Goal: Task Accomplishment & Management: Complete application form

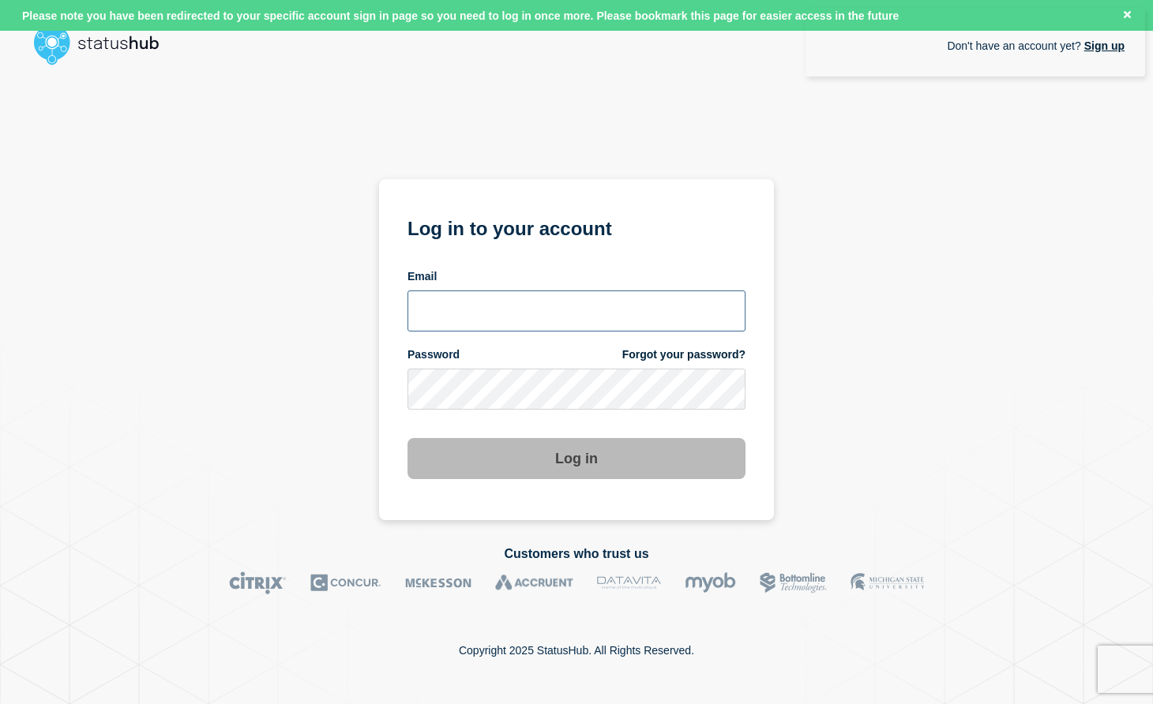
type input "[PERSON_NAME][EMAIL_ADDRESS][DOMAIN_NAME]"
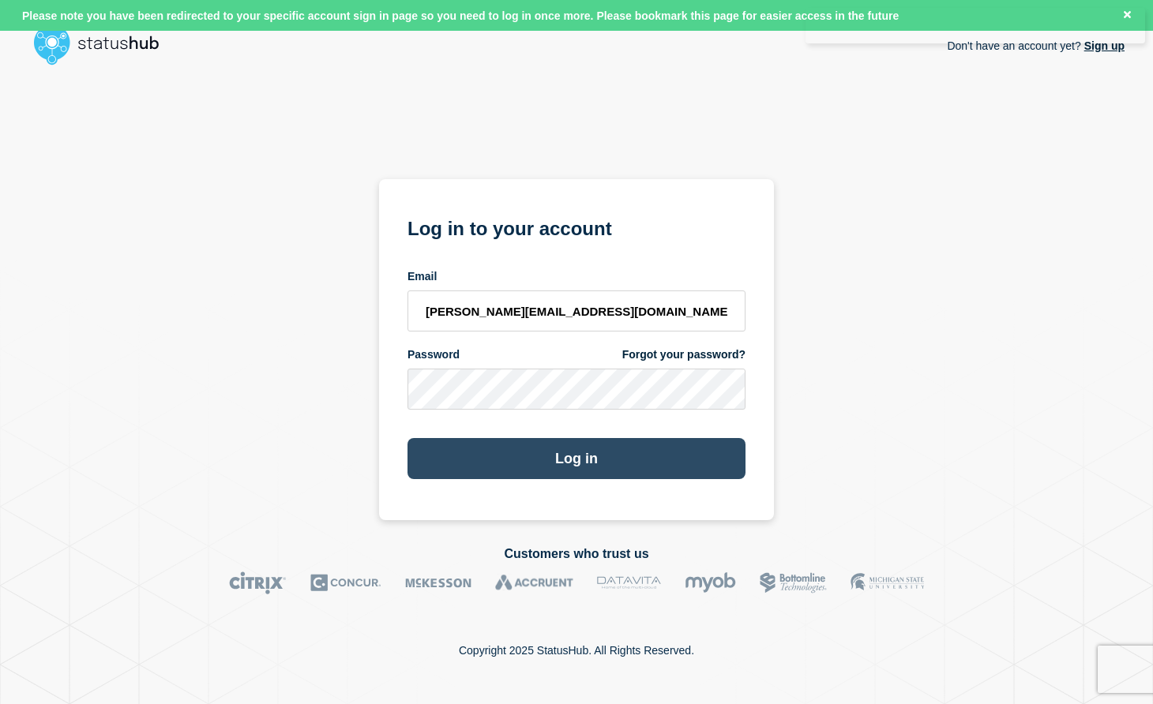
click at [586, 455] on button "Log in" at bounding box center [576, 458] width 338 height 41
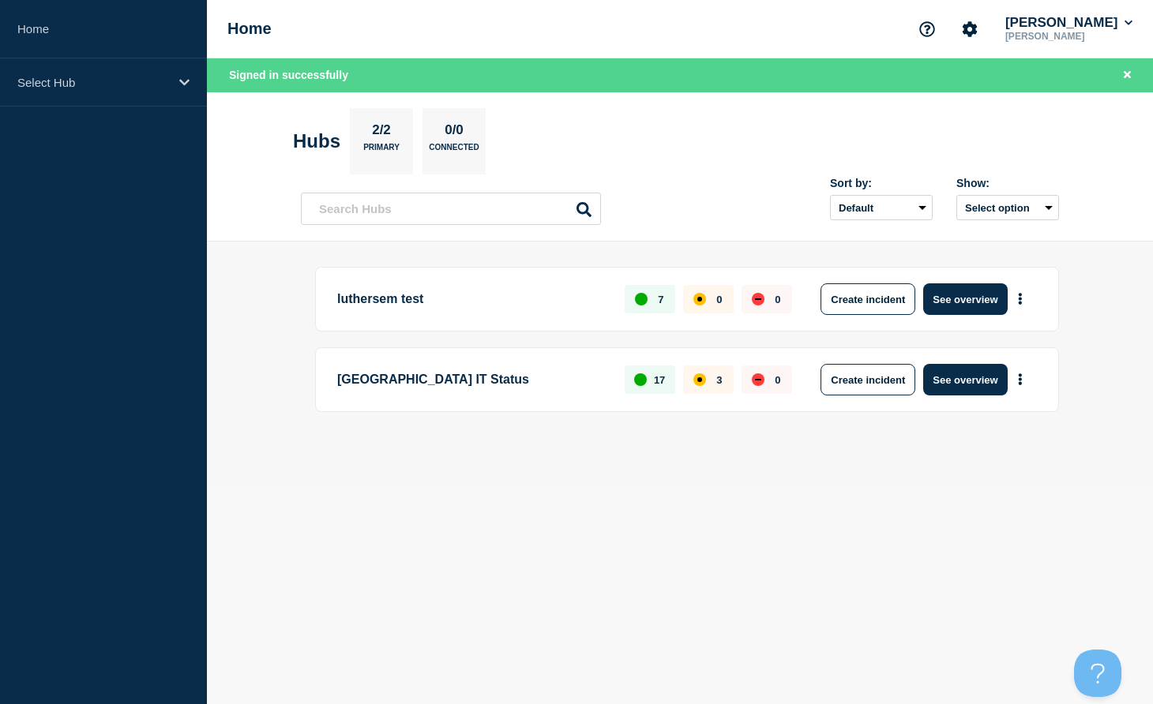
click at [490, 374] on p "Augsburg University / Luther Seminary IT Status" at bounding box center [471, 380] width 269 height 32
click at [51, 77] on p "Select Hub" at bounding box center [93, 82] width 152 height 13
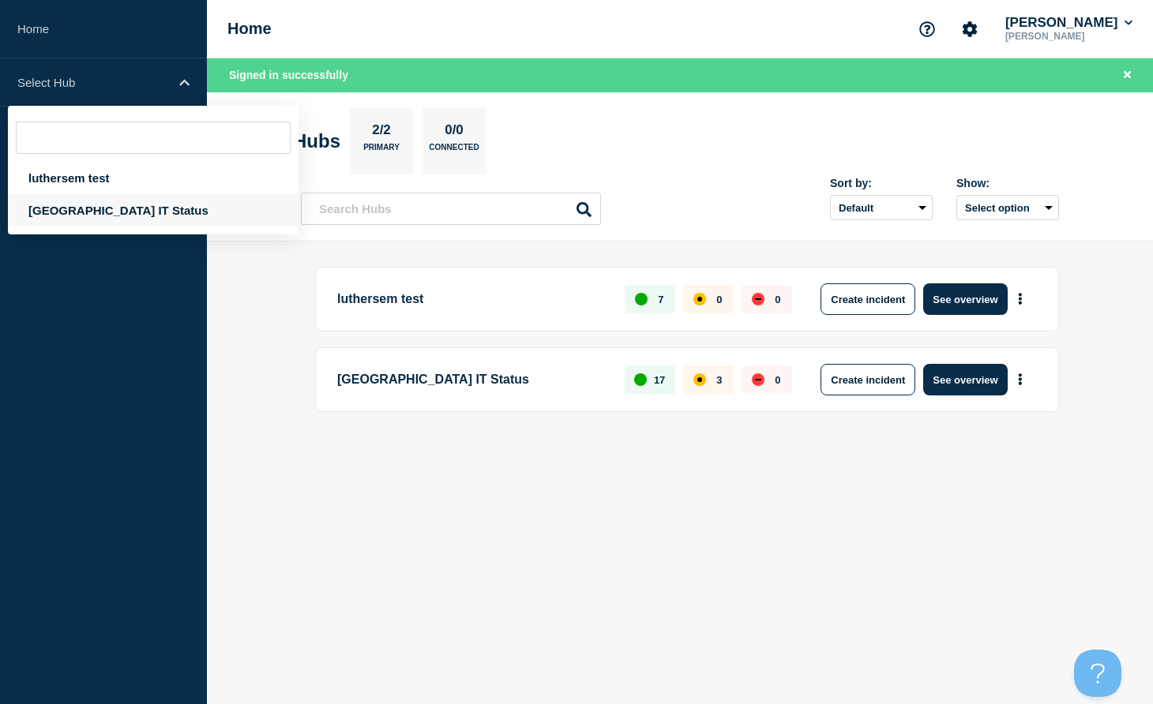
click at [133, 210] on div "Augsburg University / Luther Seminary IT Status" at bounding box center [153, 210] width 291 height 32
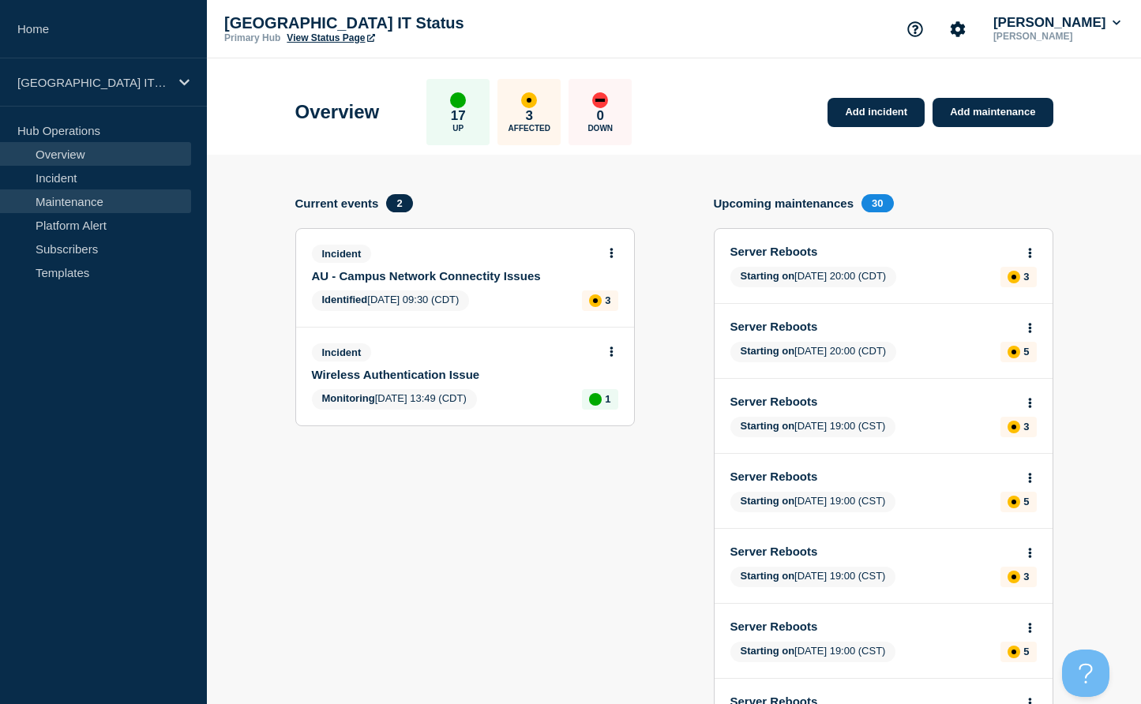
click at [88, 200] on link "Maintenance" at bounding box center [95, 201] width 191 height 24
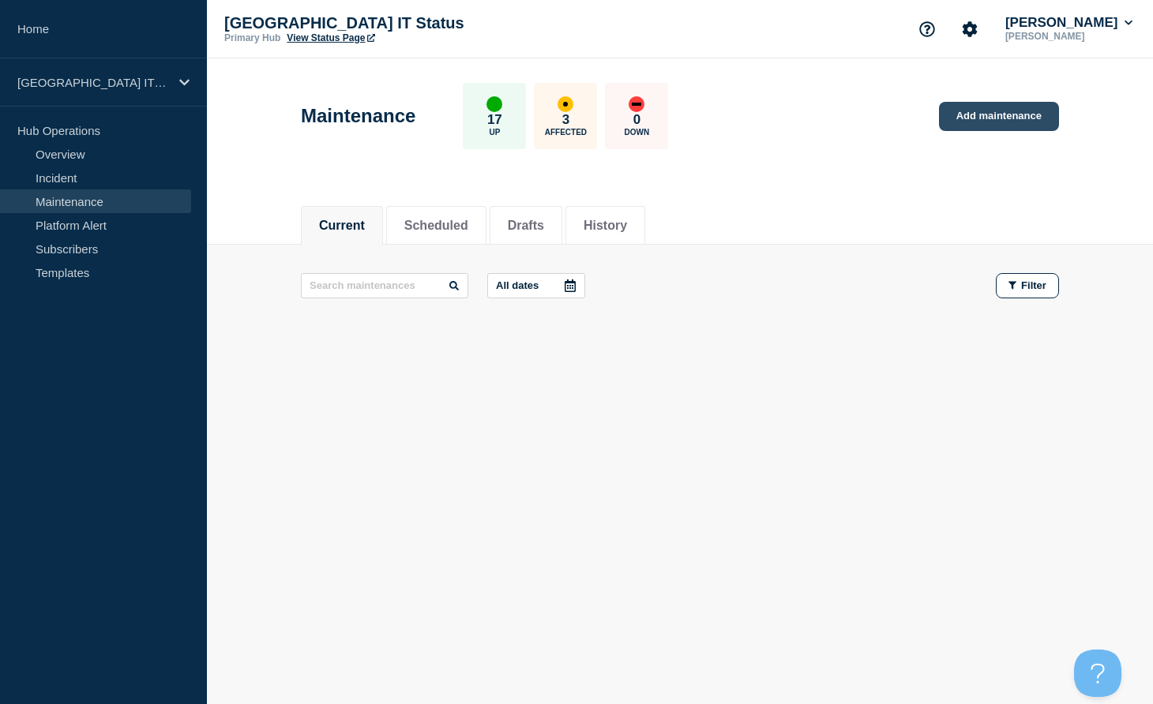
click at [982, 117] on link "Add maintenance" at bounding box center [999, 116] width 120 height 29
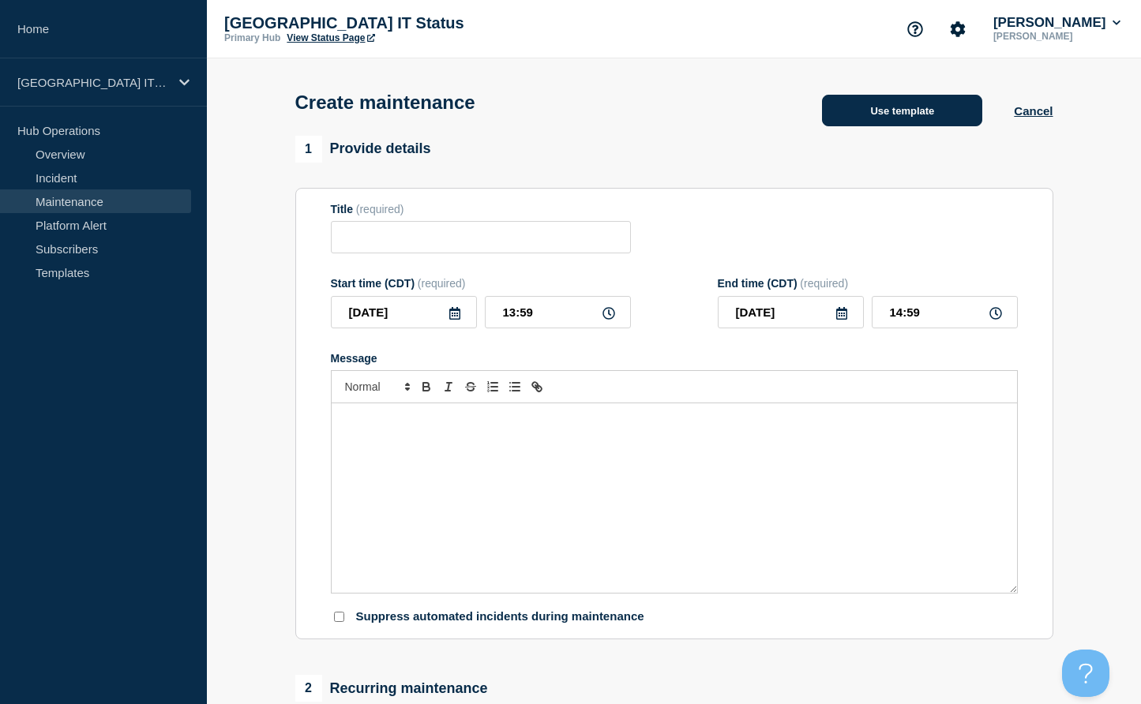
click at [925, 116] on button "Use template" at bounding box center [902, 111] width 160 height 32
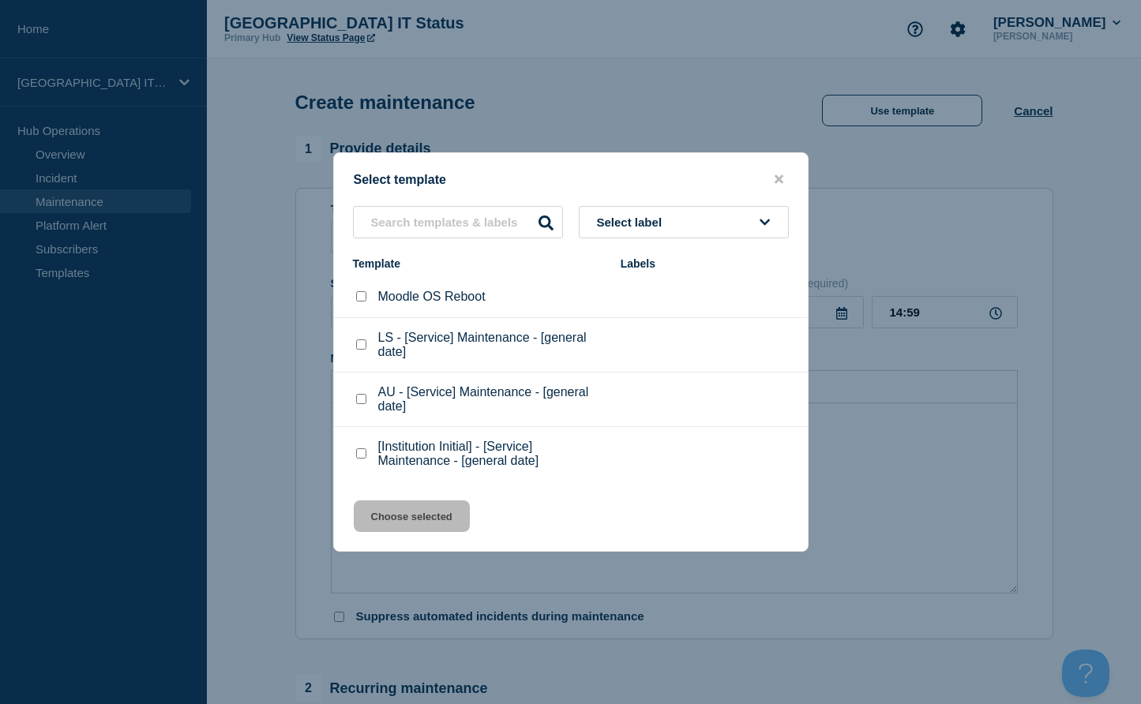
click at [464, 294] on p "Moodle OS Reboot" at bounding box center [431, 297] width 107 height 14
click at [360, 294] on input "Moodle OS Reboot checkbox" at bounding box center [361, 296] width 10 height 10
checkbox input "true"
click at [431, 522] on button "Choose selected" at bounding box center [412, 517] width 116 height 32
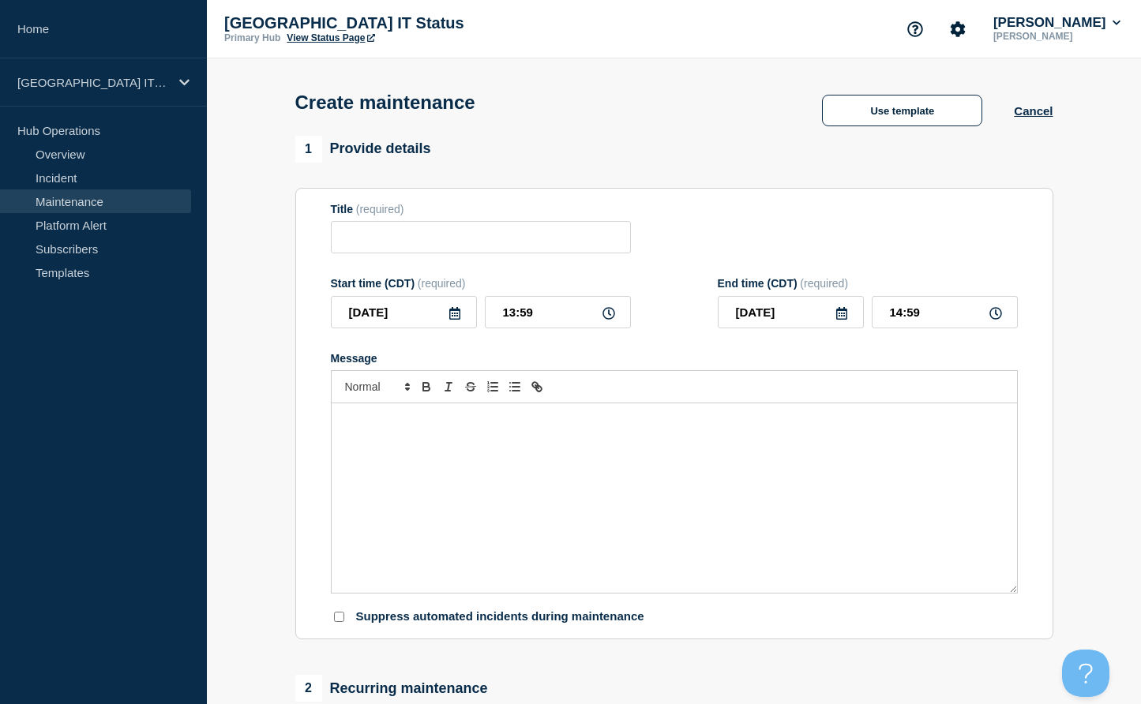
type input "Moodle OS Reboot"
type input "13:59"
checkbox input "false"
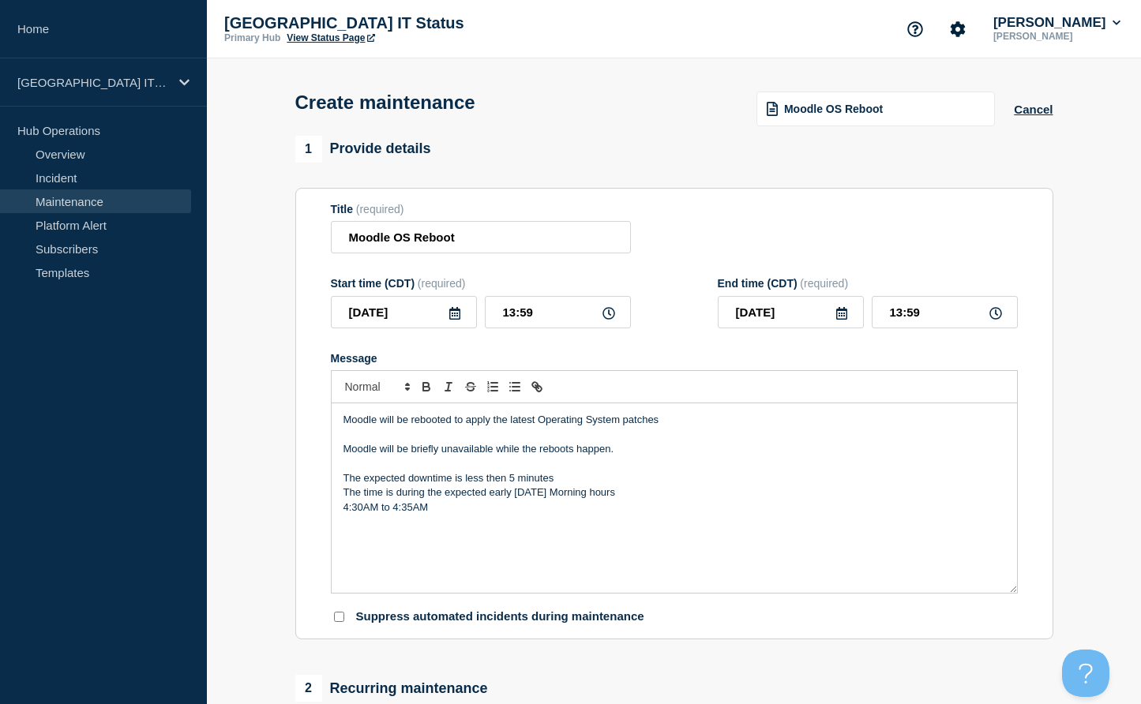
click at [449, 315] on icon at bounding box center [454, 313] width 11 height 13
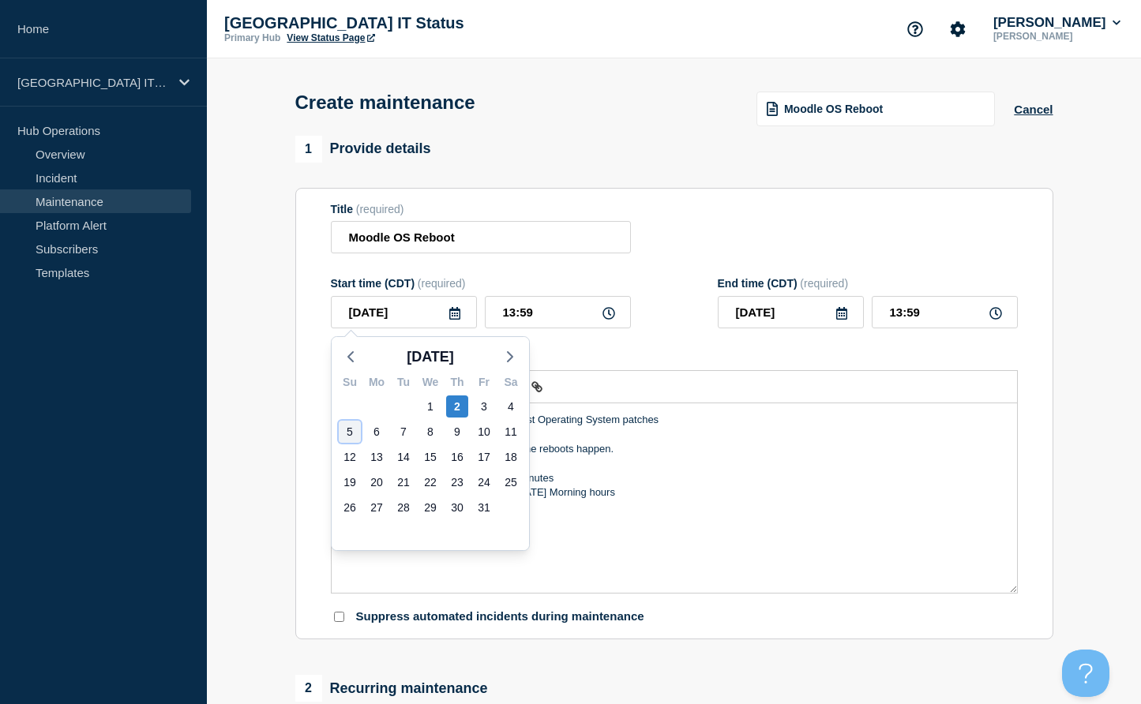
click at [351, 434] on div "5" at bounding box center [350, 432] width 22 height 22
type input "2025-10-05"
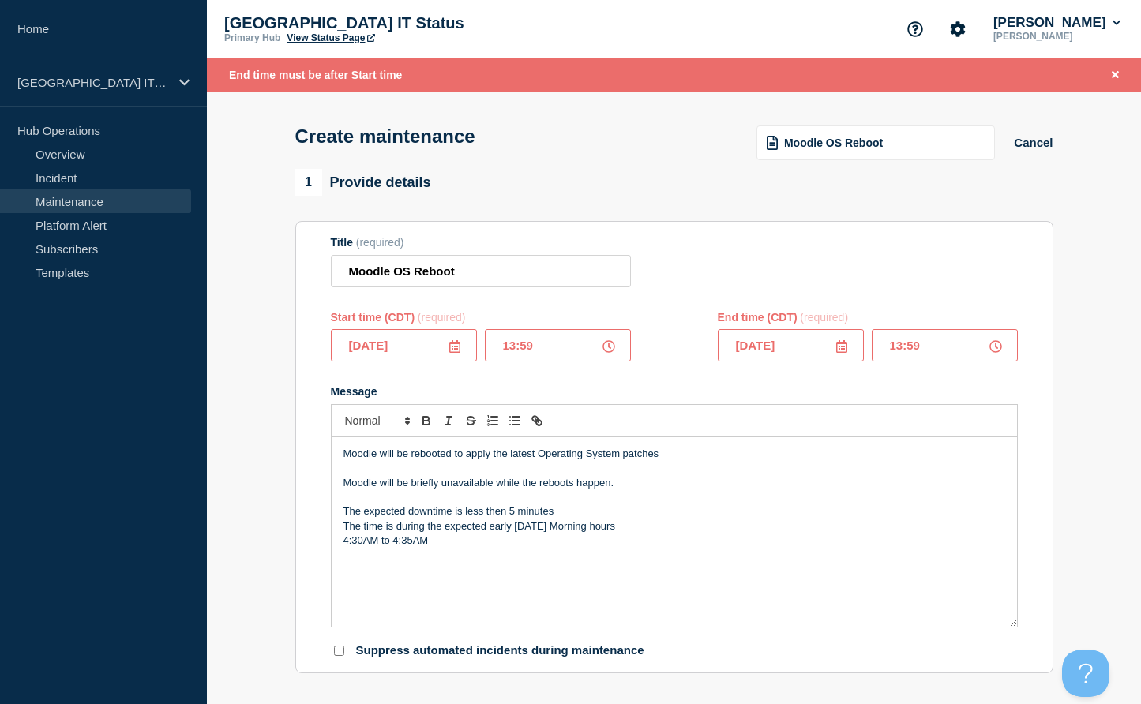
click at [528, 348] on input "13:59" at bounding box center [558, 345] width 146 height 32
drag, startPoint x: 563, startPoint y: 349, endPoint x: 495, endPoint y: 344, distance: 68.1
click at [495, 344] on input "13:59" at bounding box center [558, 345] width 146 height 32
type input "04:30"
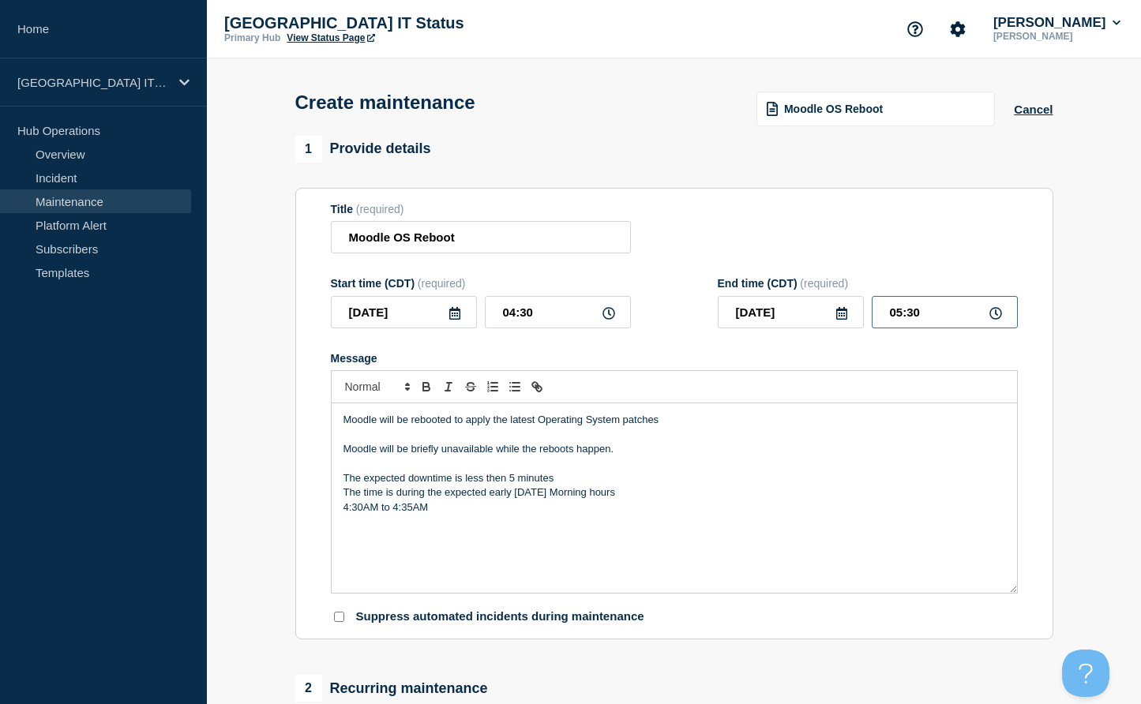
drag, startPoint x: 934, startPoint y: 312, endPoint x: 898, endPoint y: 315, distance: 36.5
click at [898, 315] on input "05:30" at bounding box center [945, 312] width 146 height 32
click at [905, 318] on input "05:30" at bounding box center [945, 312] width 146 height 32
click at [947, 313] on input "05:30" at bounding box center [945, 312] width 146 height 32
type input "04:35"
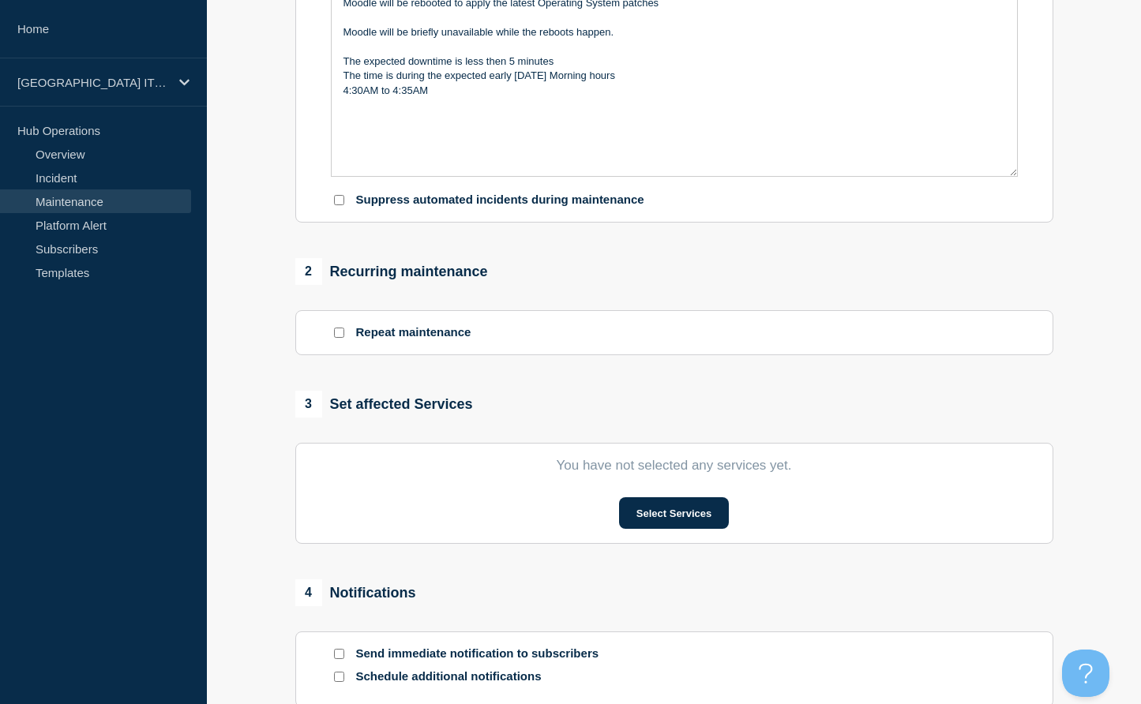
scroll to position [474, 0]
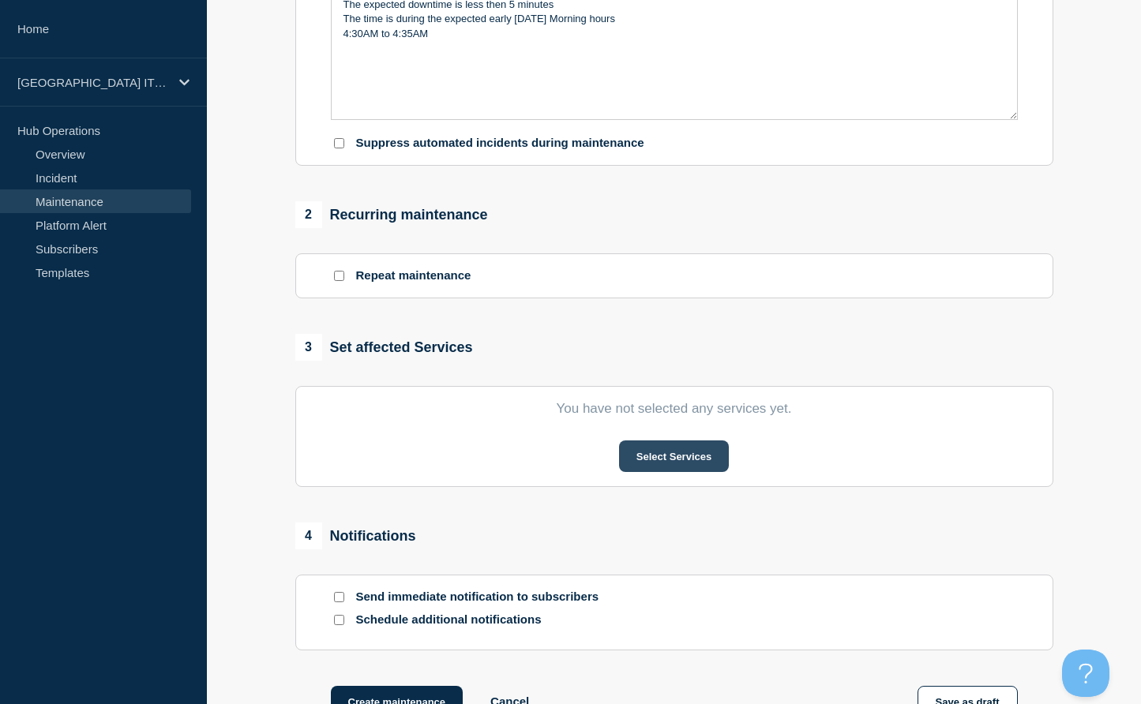
click at [666, 458] on button "Select Services" at bounding box center [674, 457] width 110 height 32
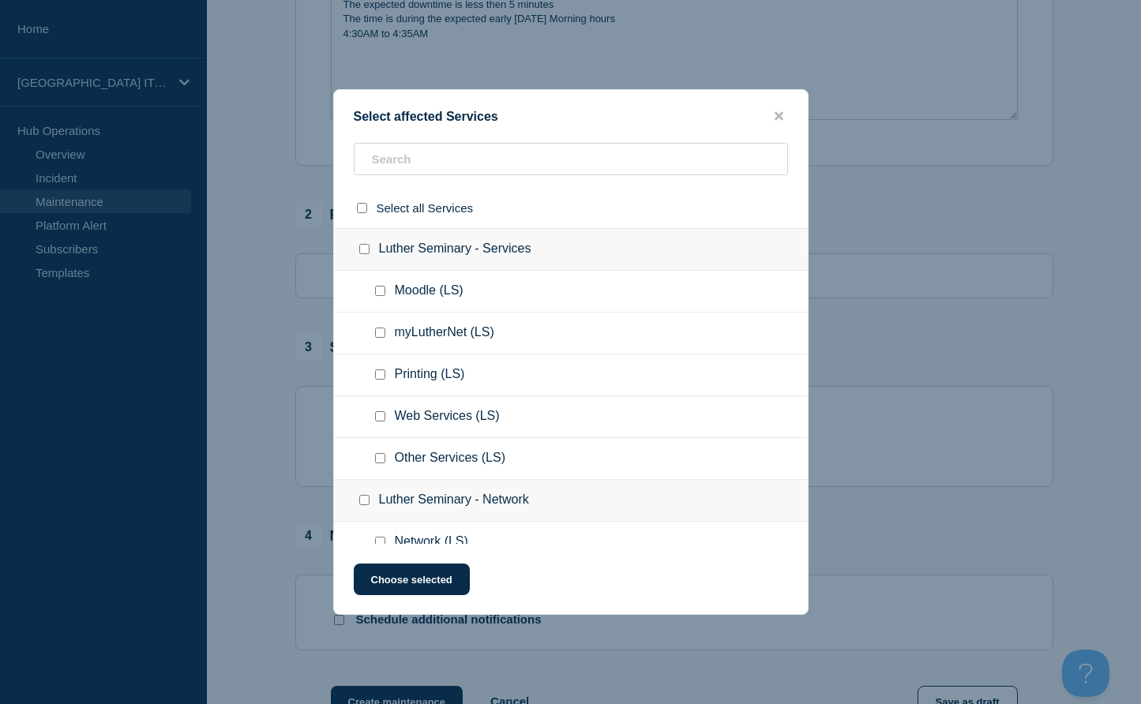
click at [378, 289] on input "Moodle (LS) checkbox" at bounding box center [380, 291] width 10 height 10
checkbox input "true"
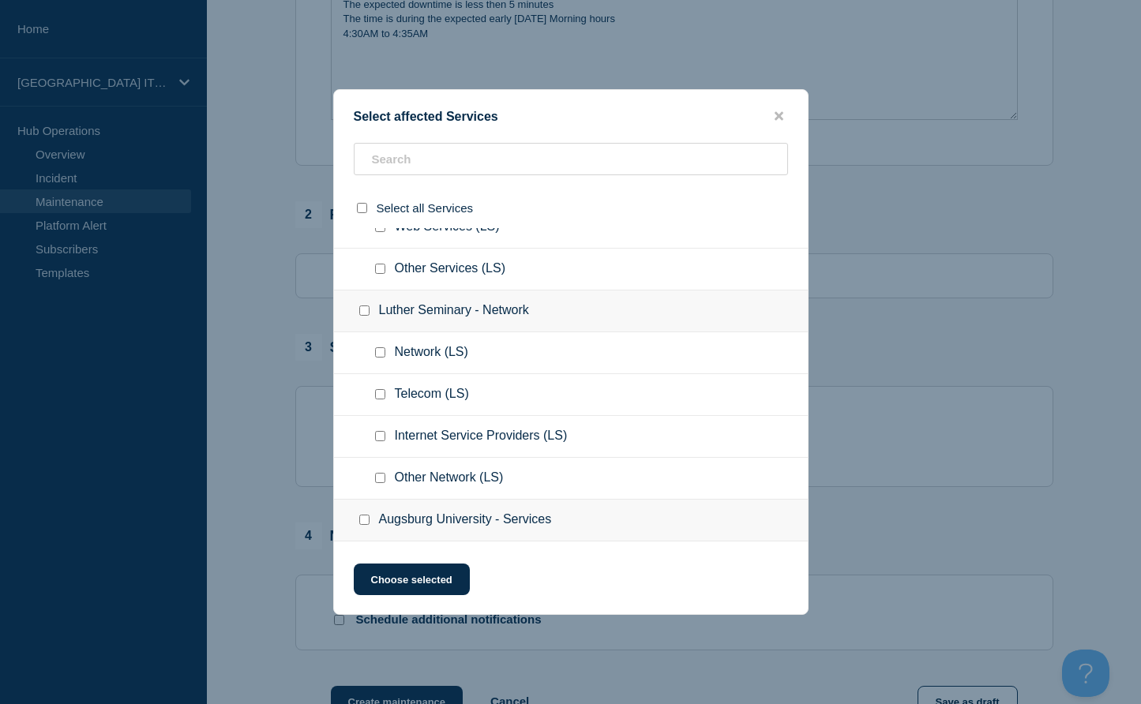
scroll to position [379, 0]
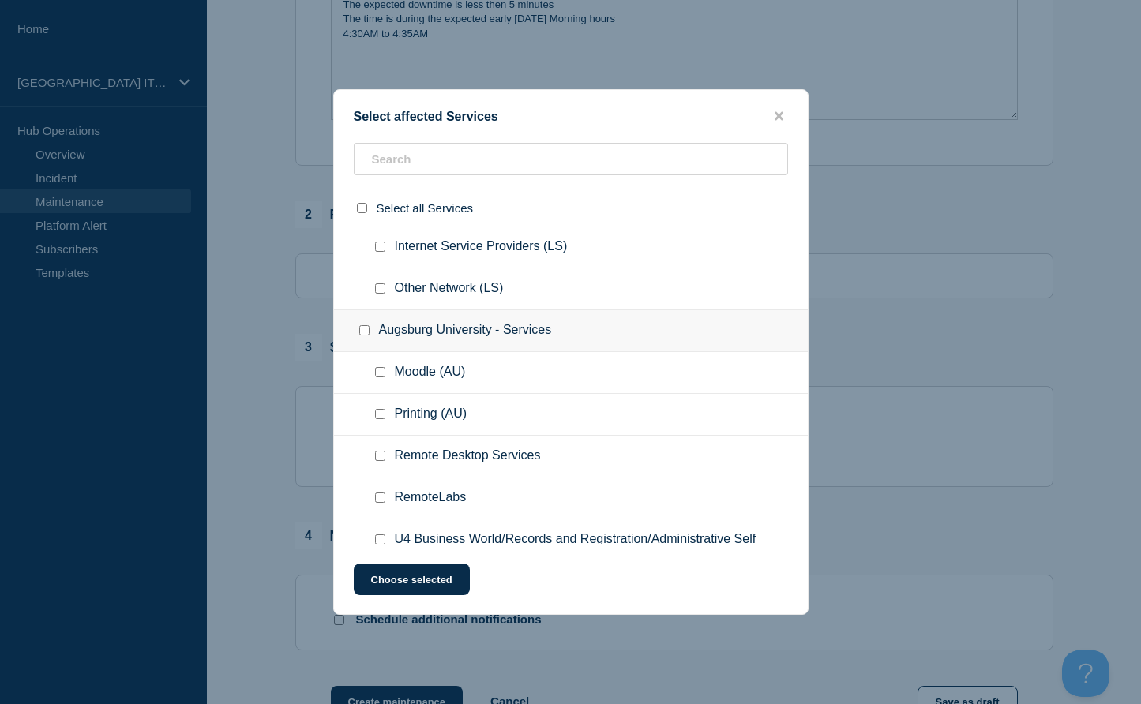
click at [383, 367] on input "Moodle (AU) checkbox" at bounding box center [380, 372] width 10 height 10
checkbox input "true"
click at [430, 588] on button "Choose selected" at bounding box center [412, 580] width 116 height 32
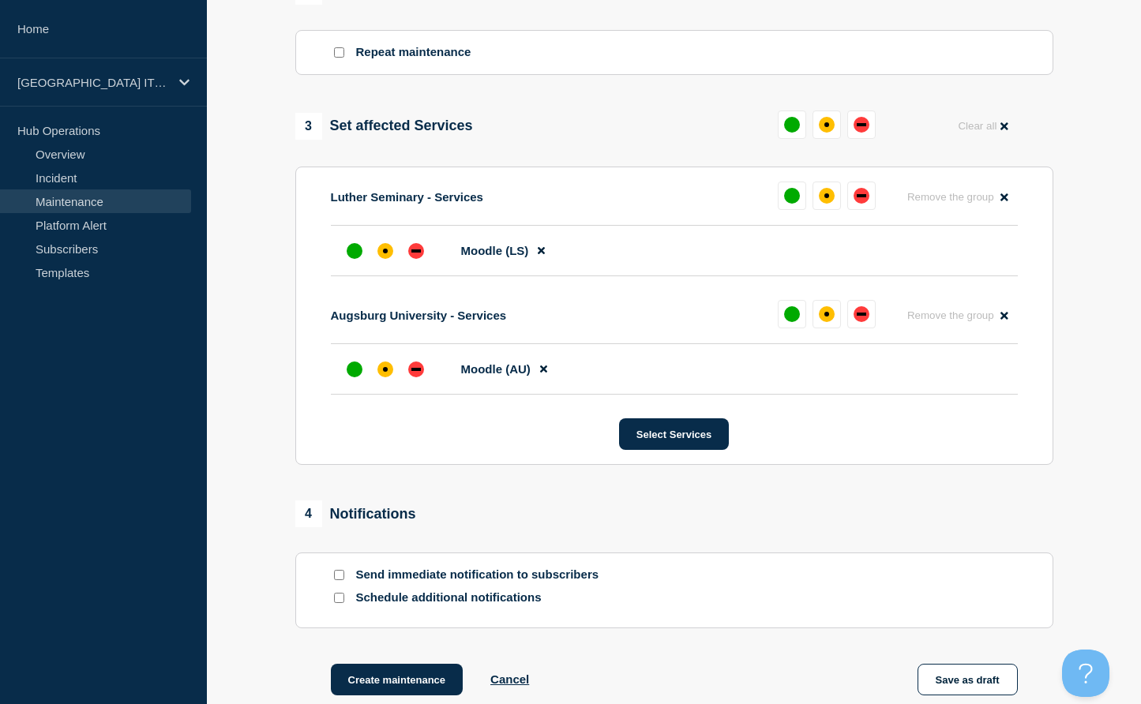
scroll to position [853, 0]
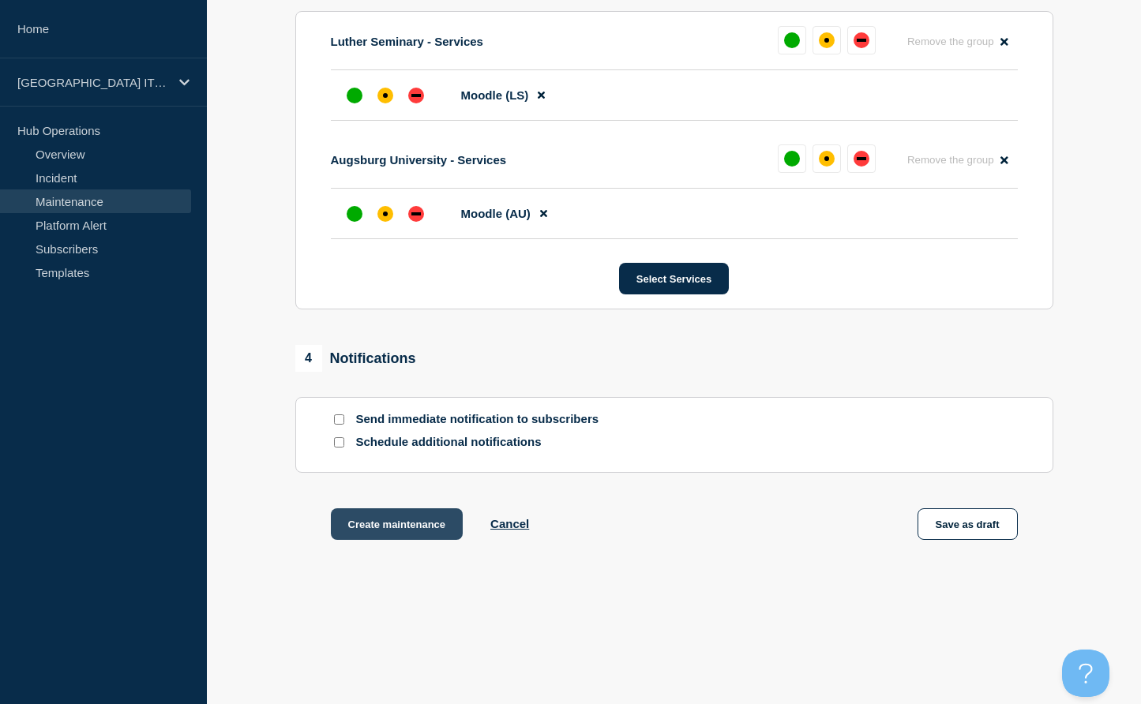
click at [387, 527] on button "Create maintenance" at bounding box center [397, 524] width 133 height 32
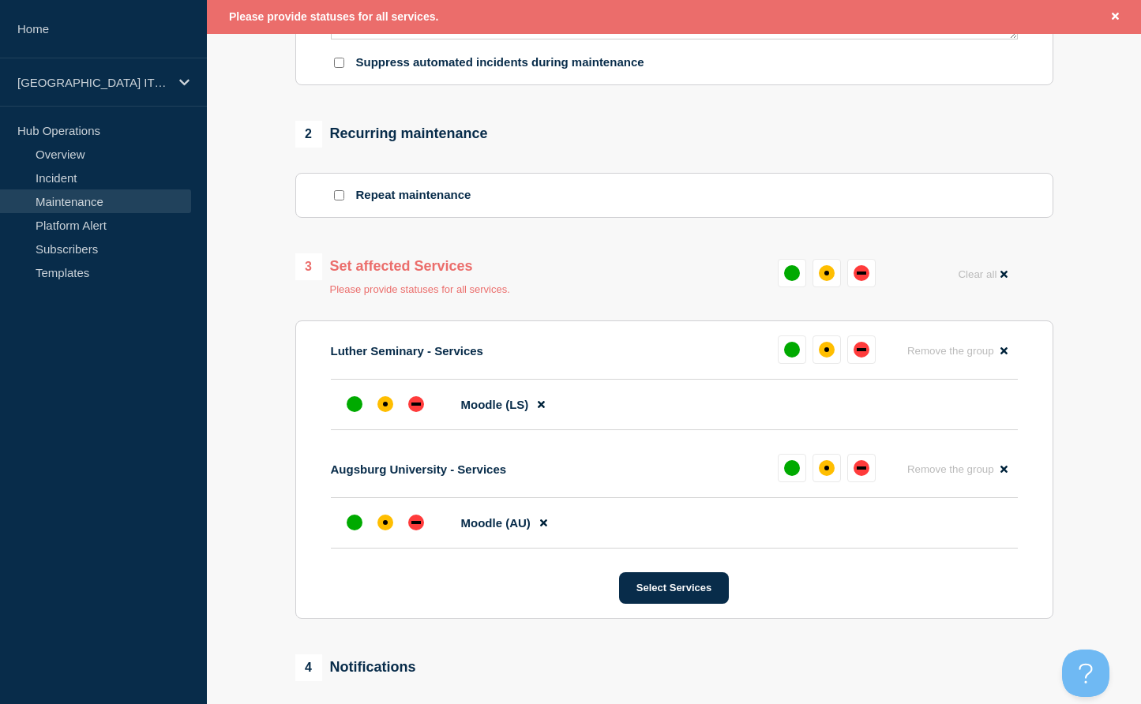
scroll to position [915, 0]
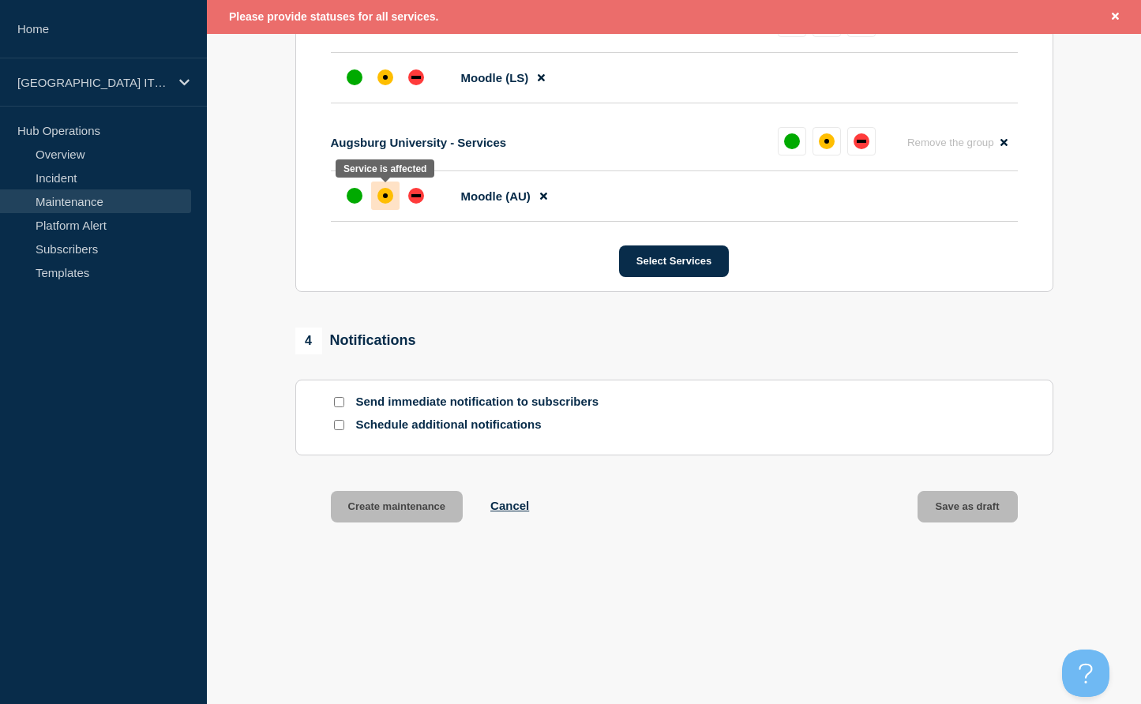
click at [383, 195] on div "affected" at bounding box center [385, 195] width 5 height 5
click at [384, 76] on div "affected" at bounding box center [385, 77] width 5 height 5
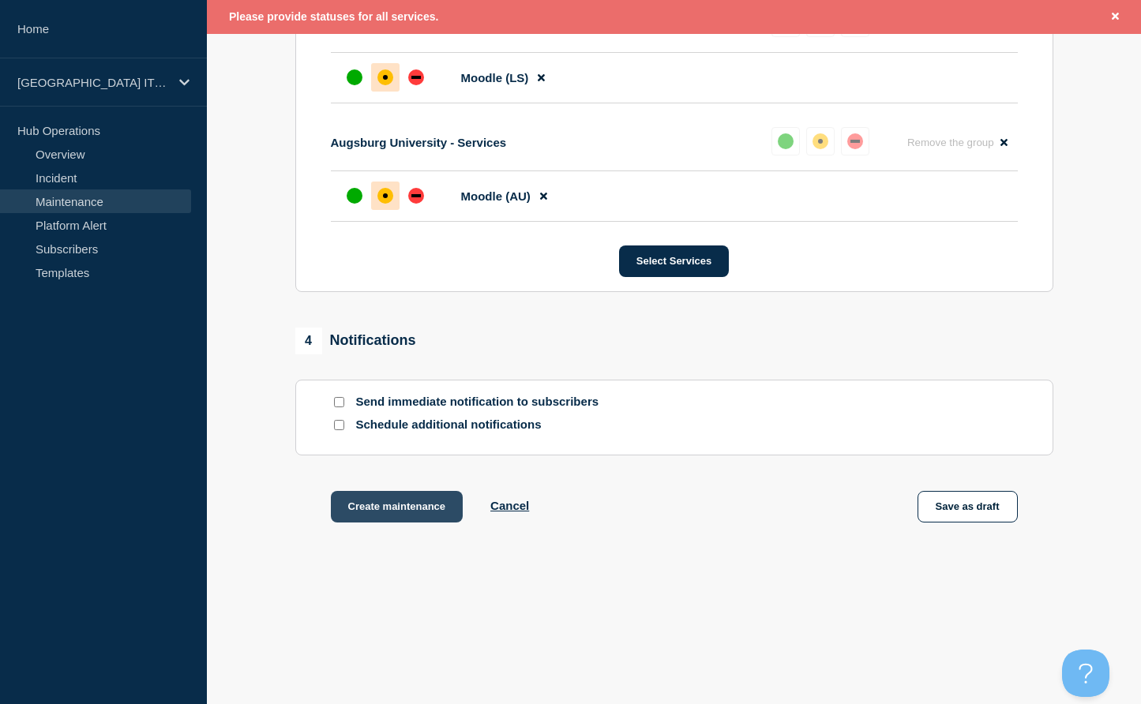
click at [403, 512] on button "Create maintenance" at bounding box center [397, 507] width 133 height 32
